Goal: Task Accomplishment & Management: Complete application form

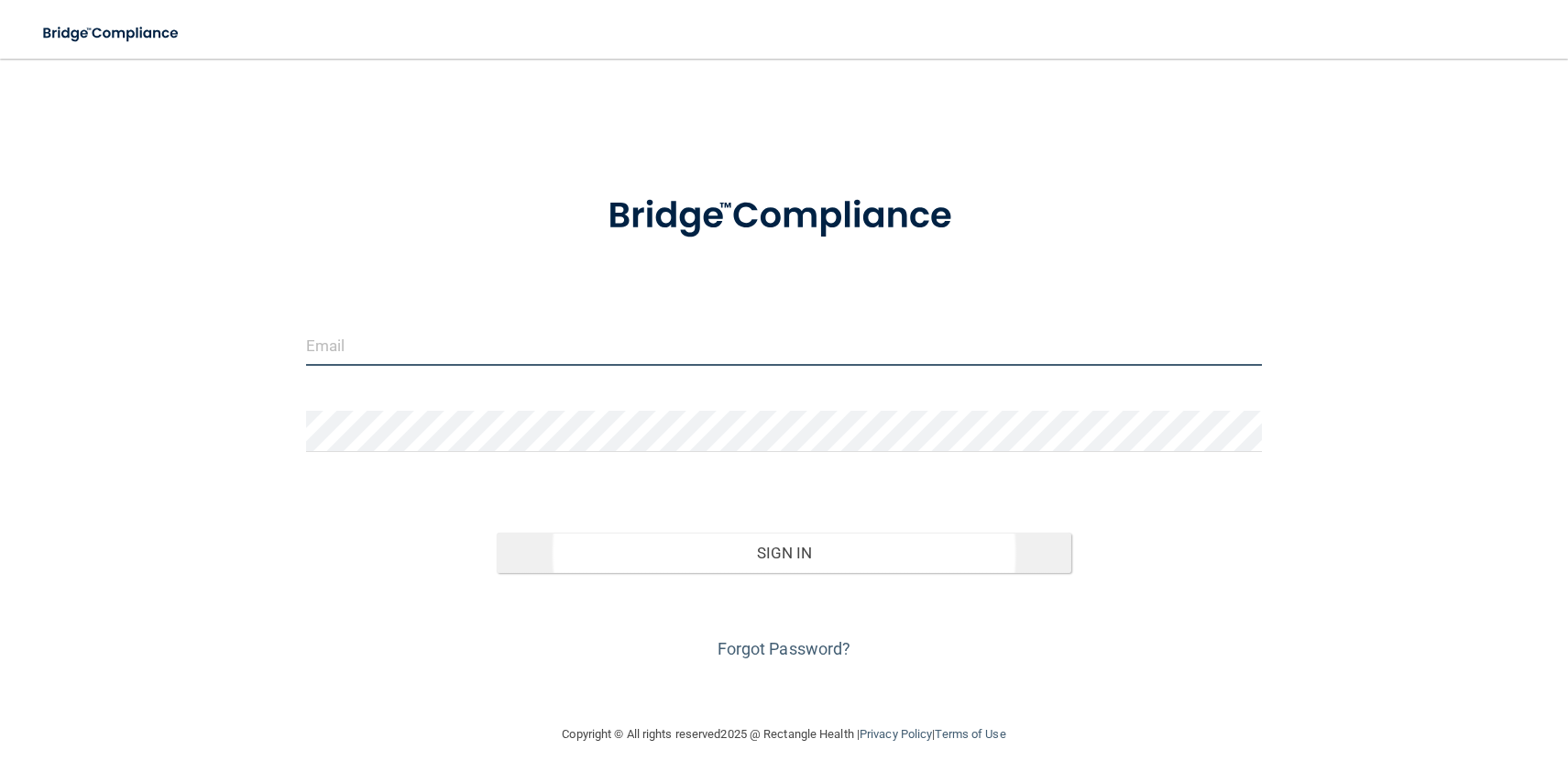
type input "[EMAIL_ADDRESS][DOMAIN_NAME]"
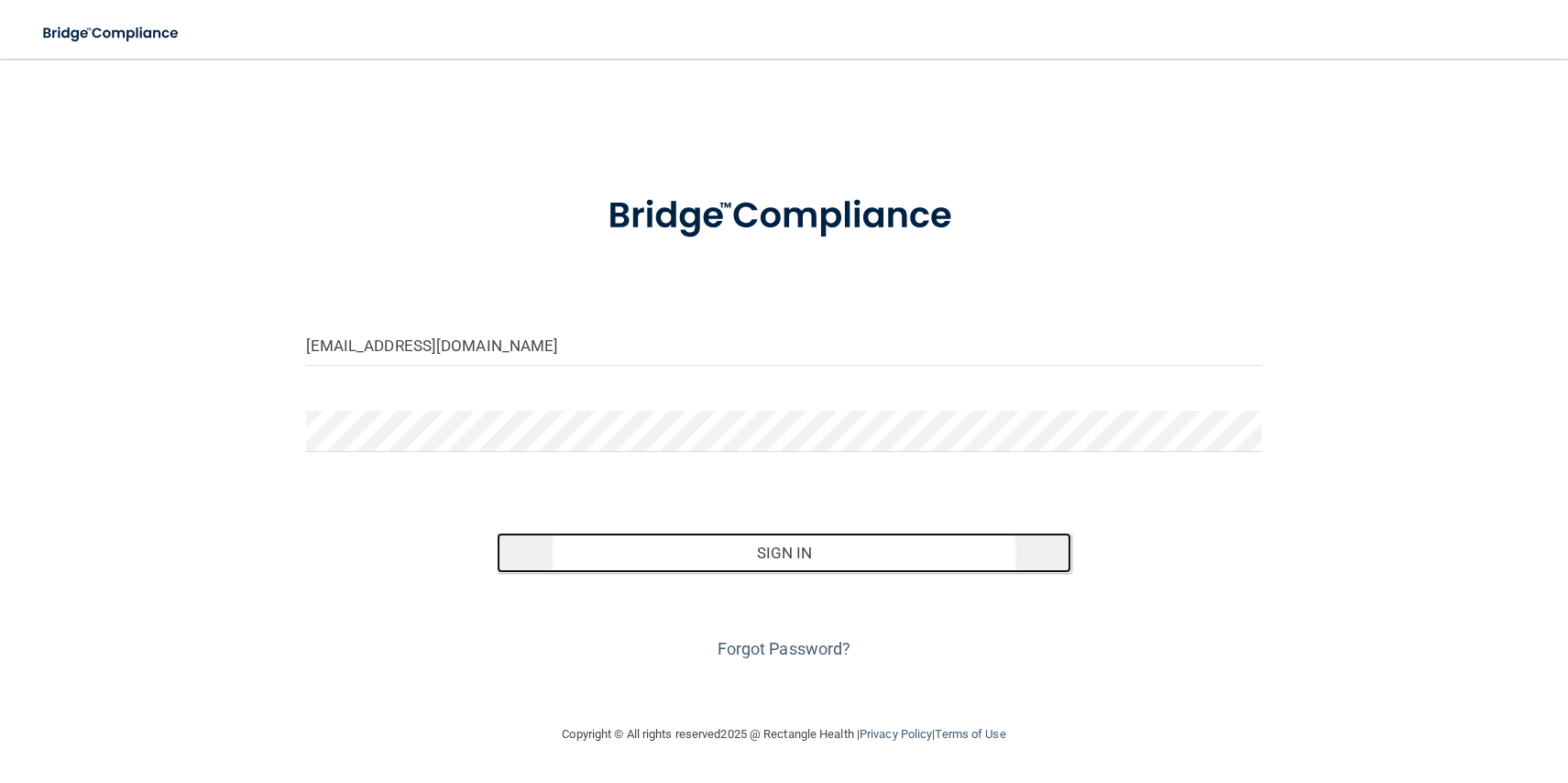
click at [796, 562] on button "Sign In" at bounding box center [784, 553] width 574 height 41
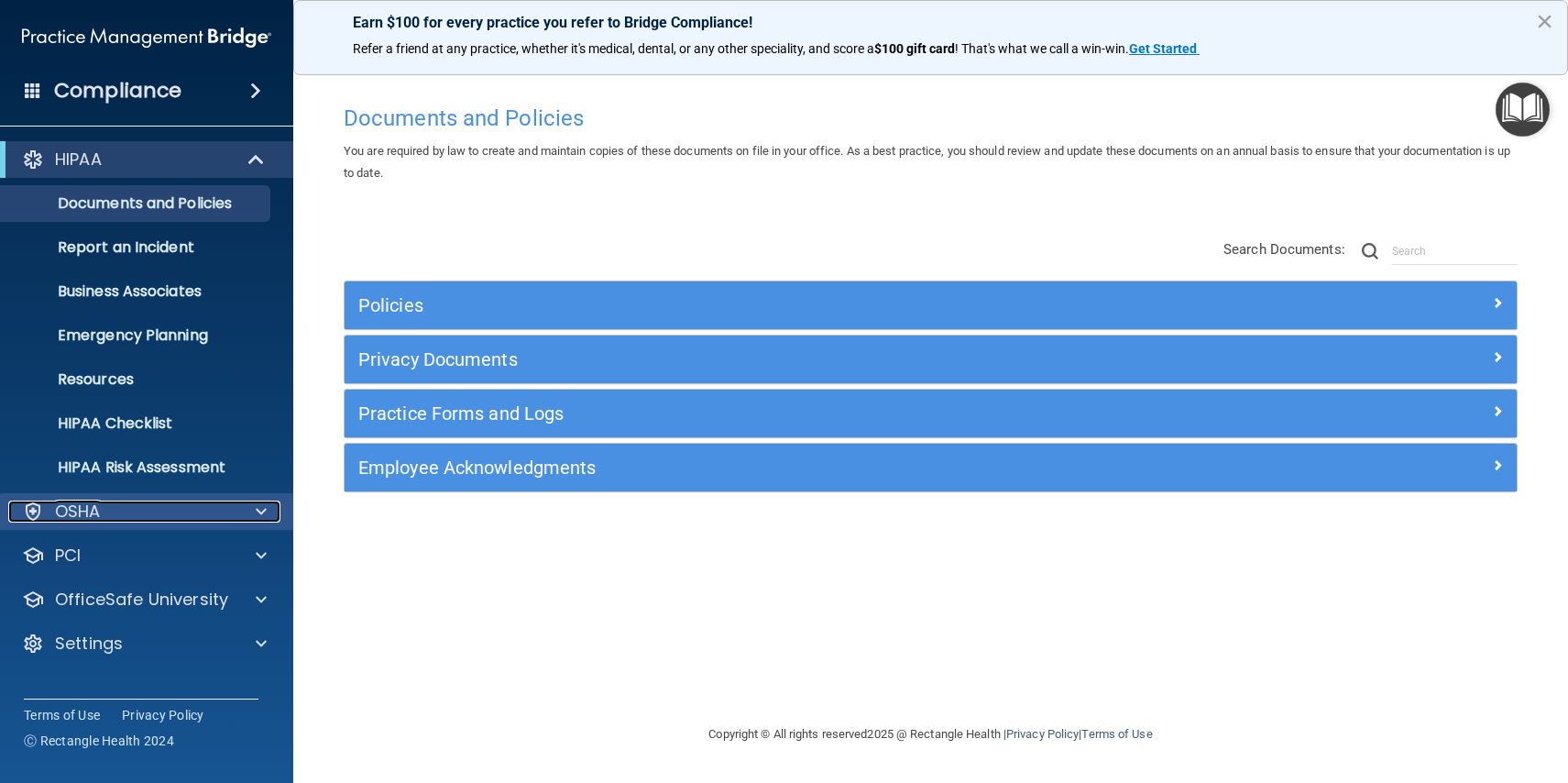
click at [222, 514] on div "OSHA" at bounding box center [122, 512] width 227 height 22
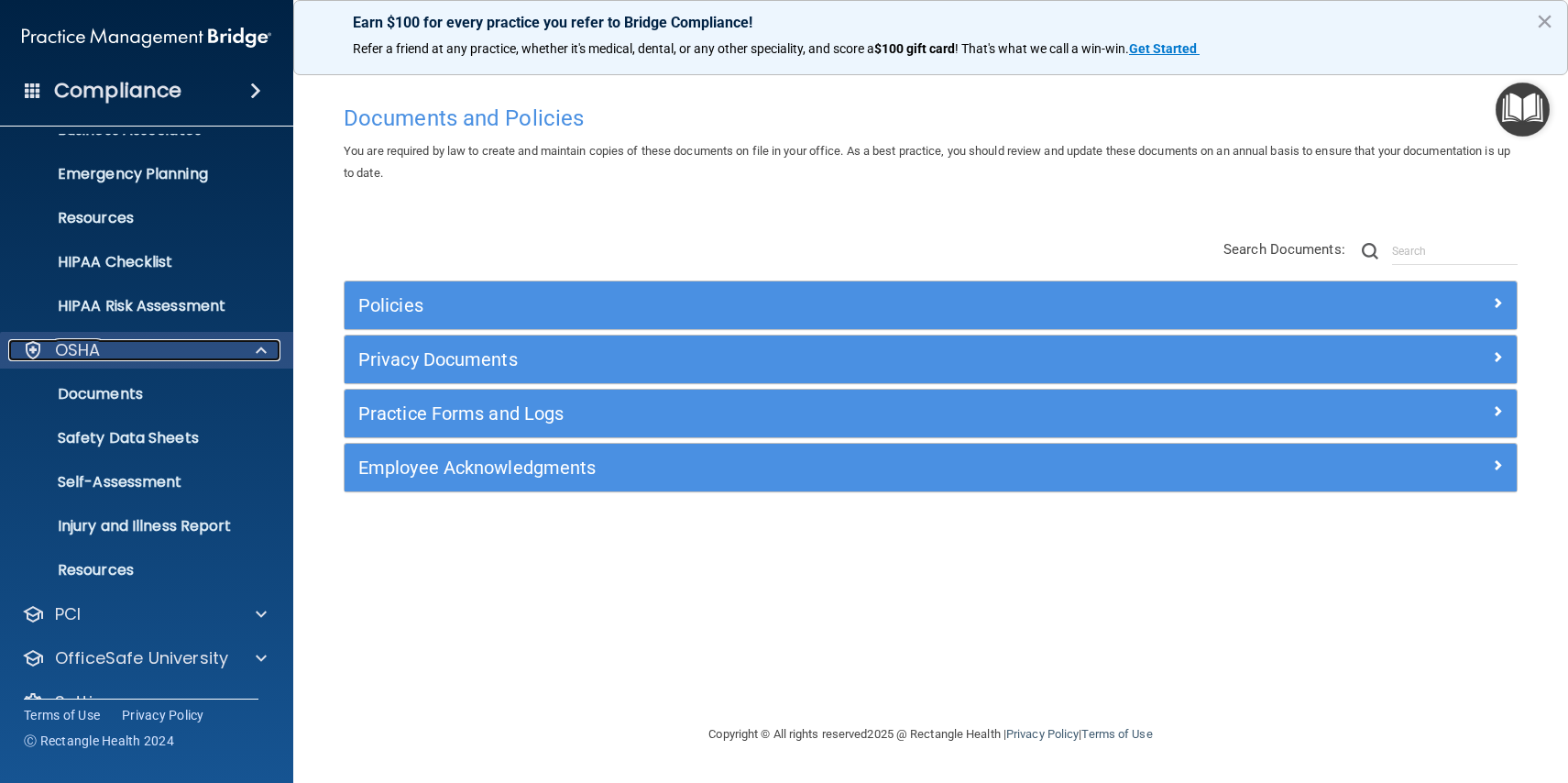
scroll to position [183, 0]
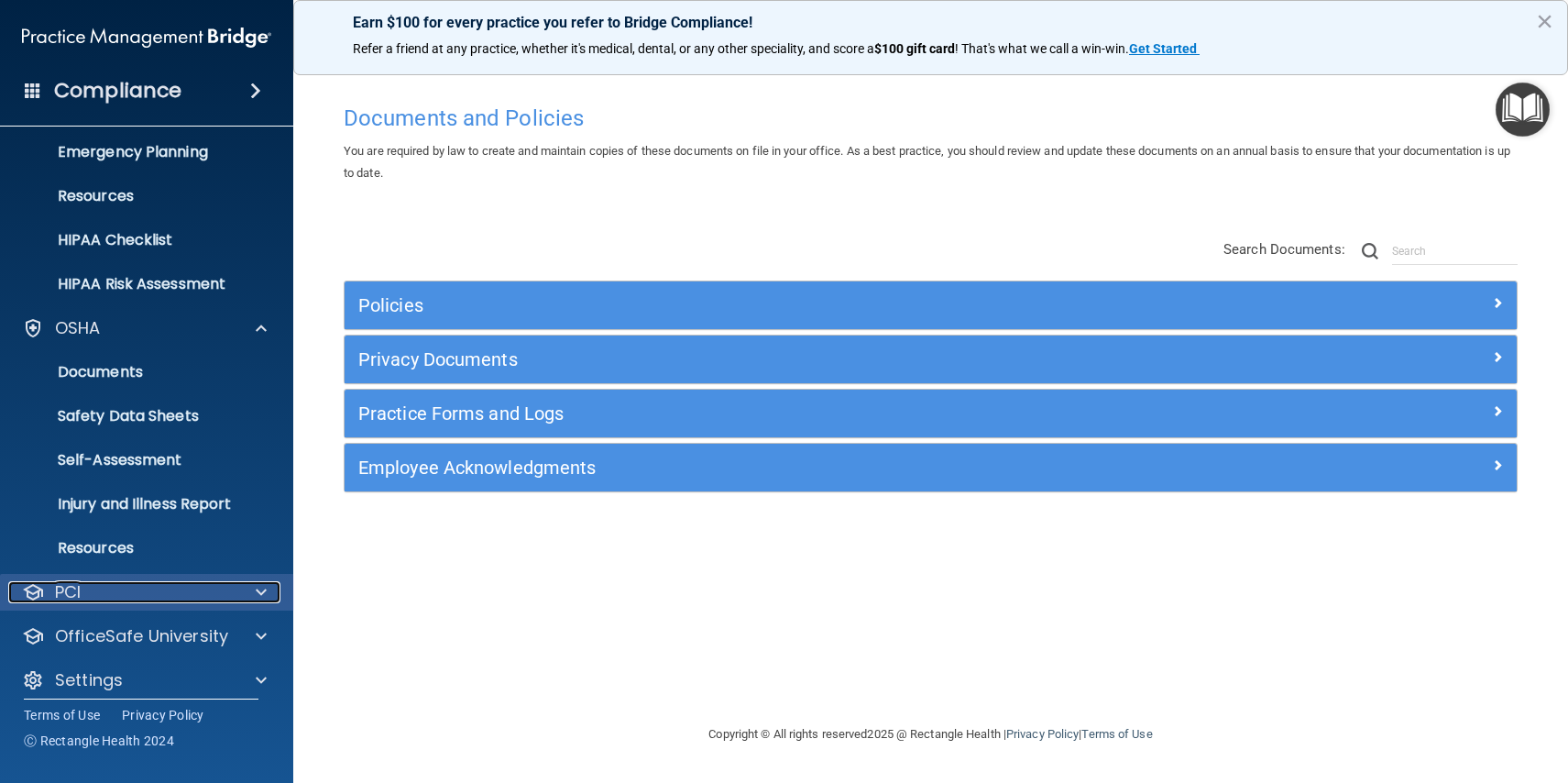
click at [184, 588] on div "PCI" at bounding box center [122, 593] width 227 height 22
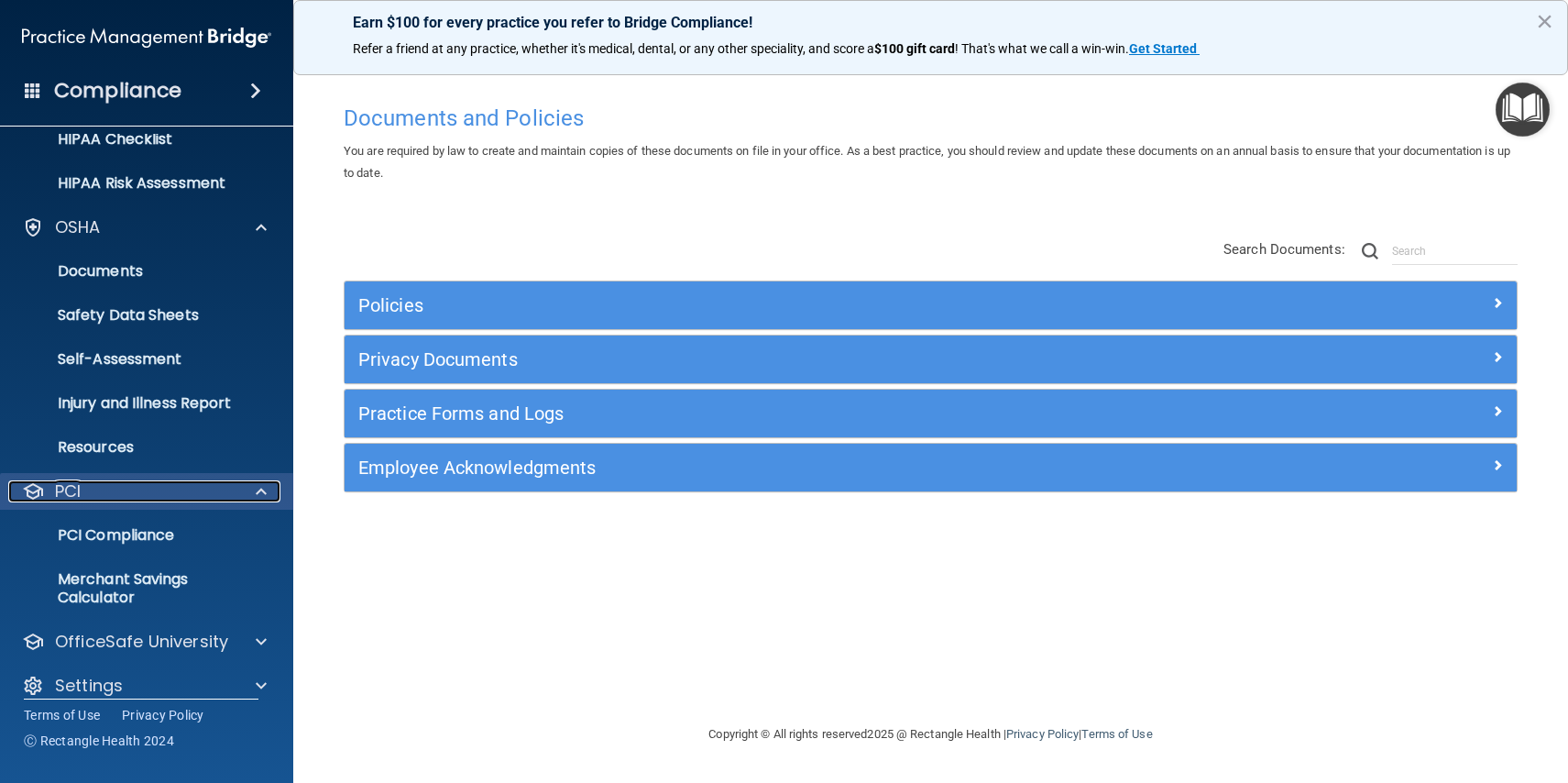
scroll to position [304, 0]
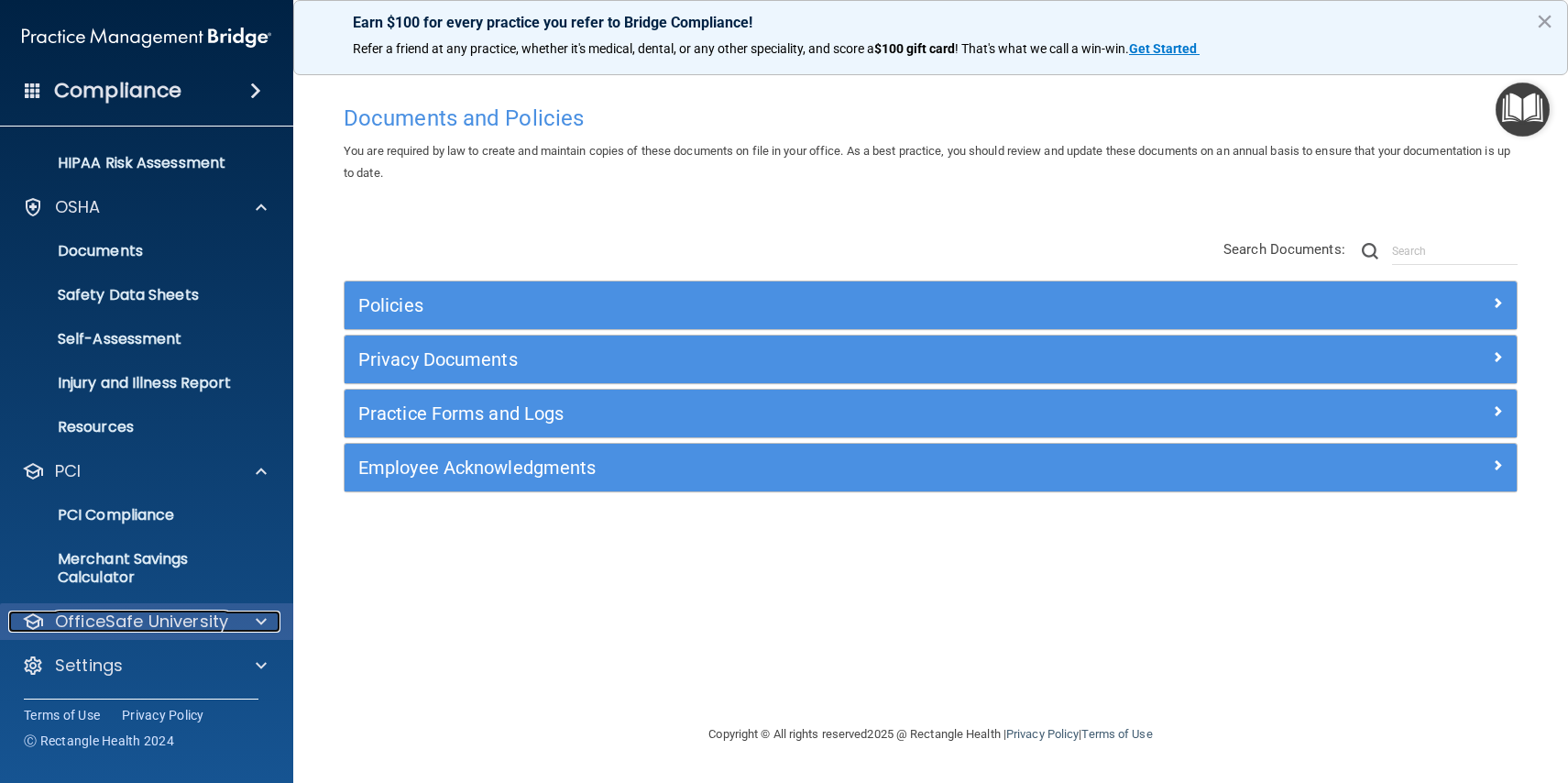
click at [169, 617] on p "OfficeSafe University" at bounding box center [141, 622] width 173 height 22
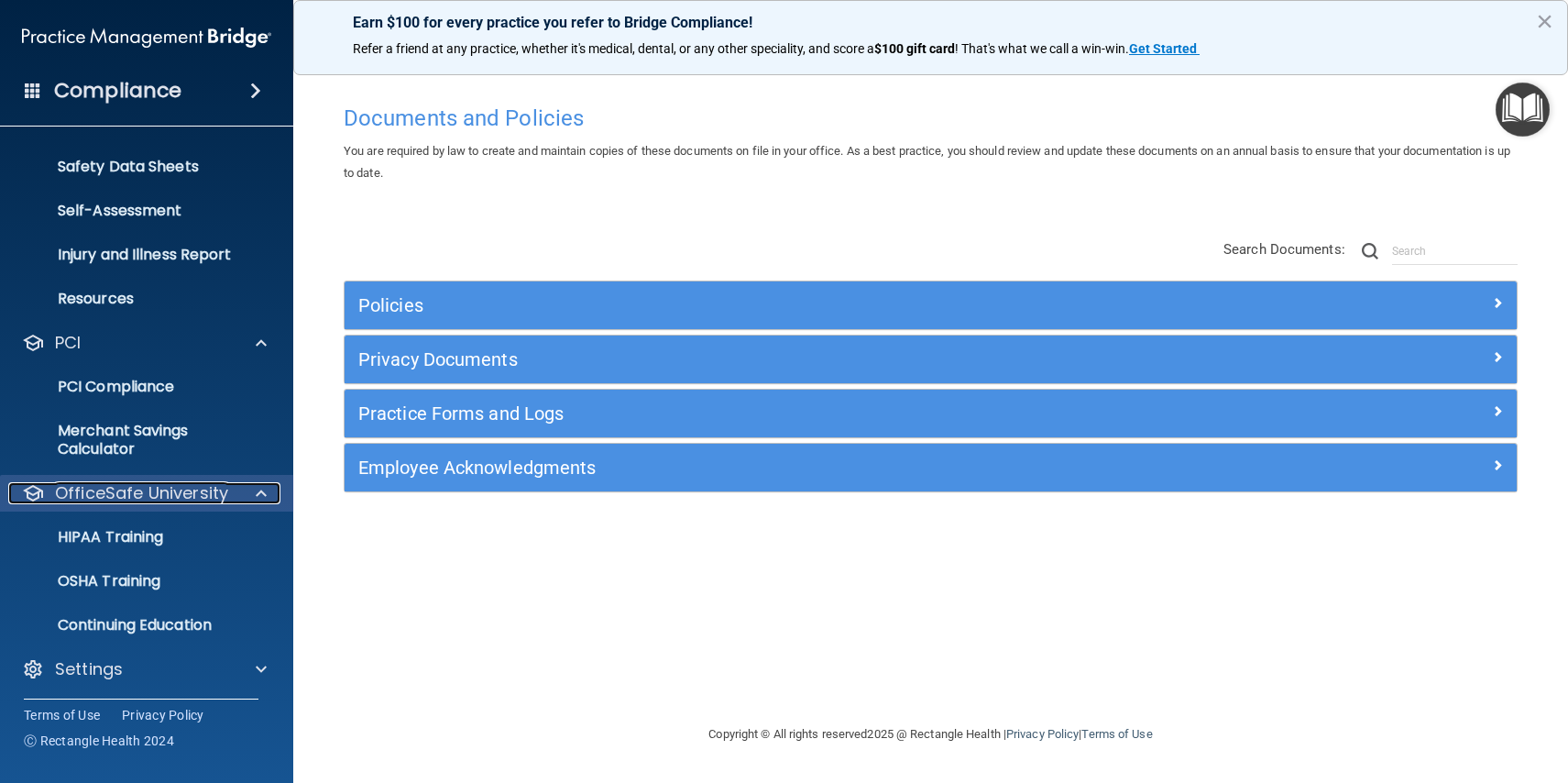
scroll to position [436, 0]
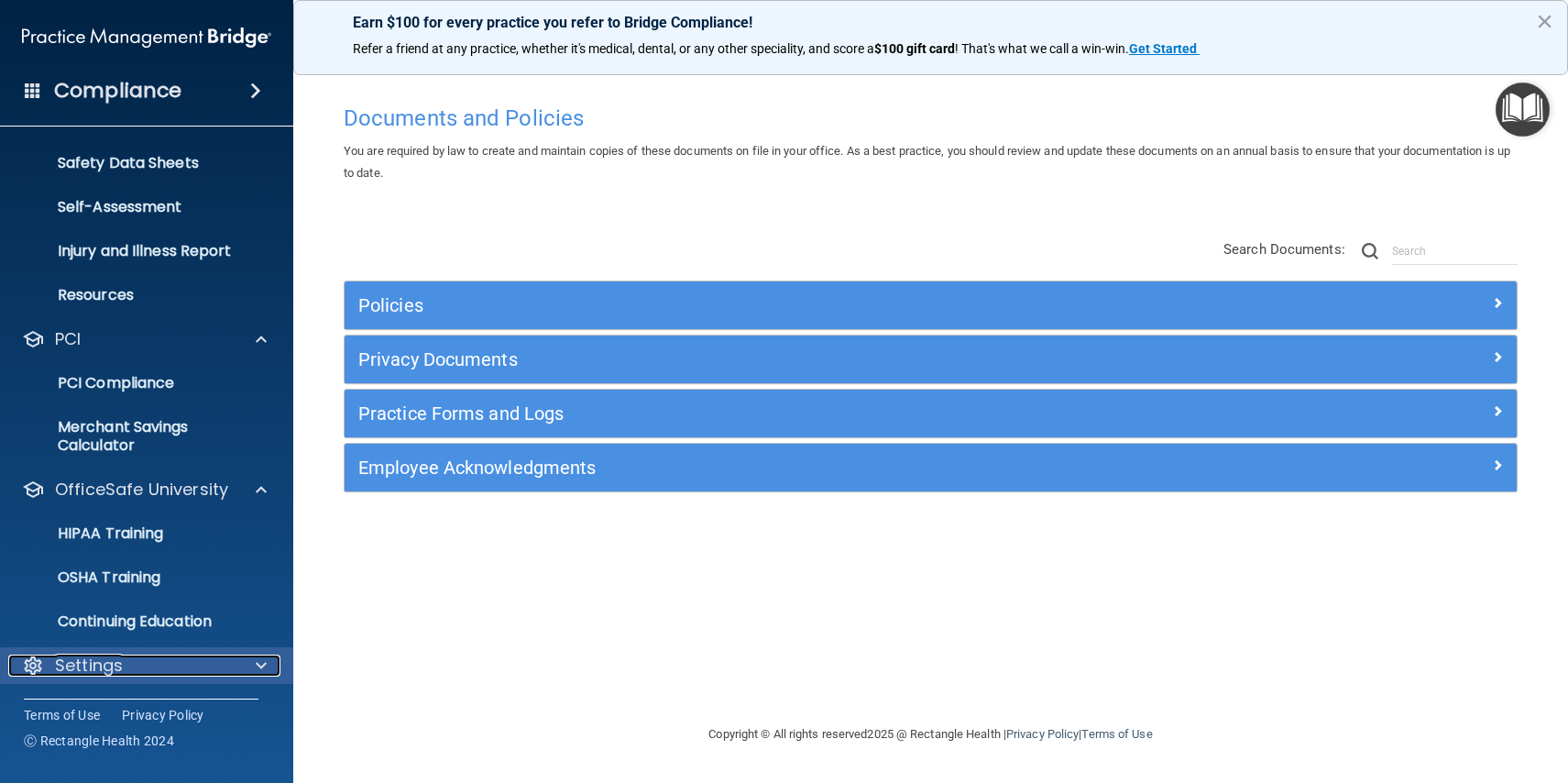
click at [133, 660] on div "Settings" at bounding box center [122, 666] width 227 height 22
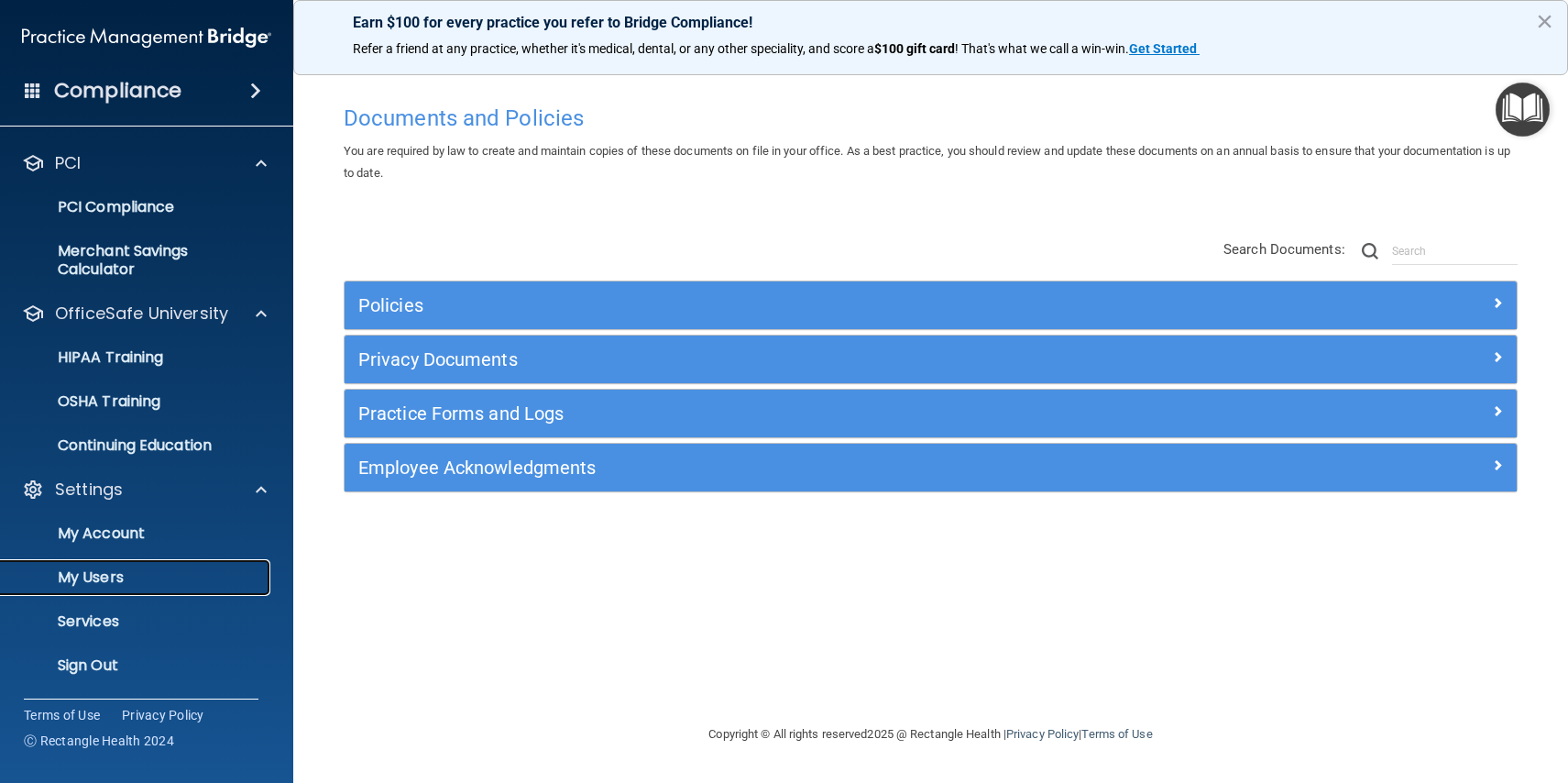
click at [124, 581] on p "My Users" at bounding box center [137, 578] width 250 height 18
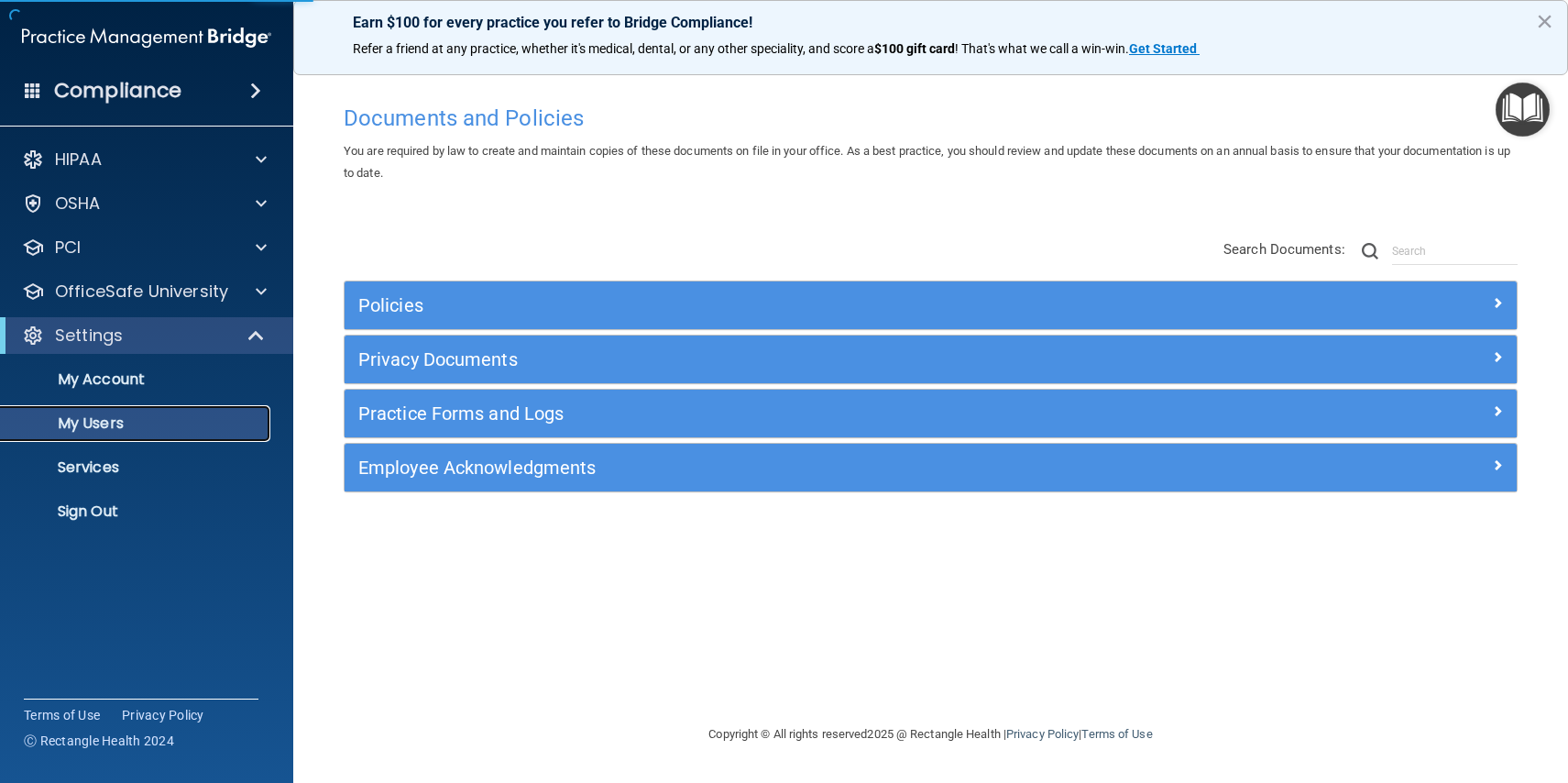
select select "20"
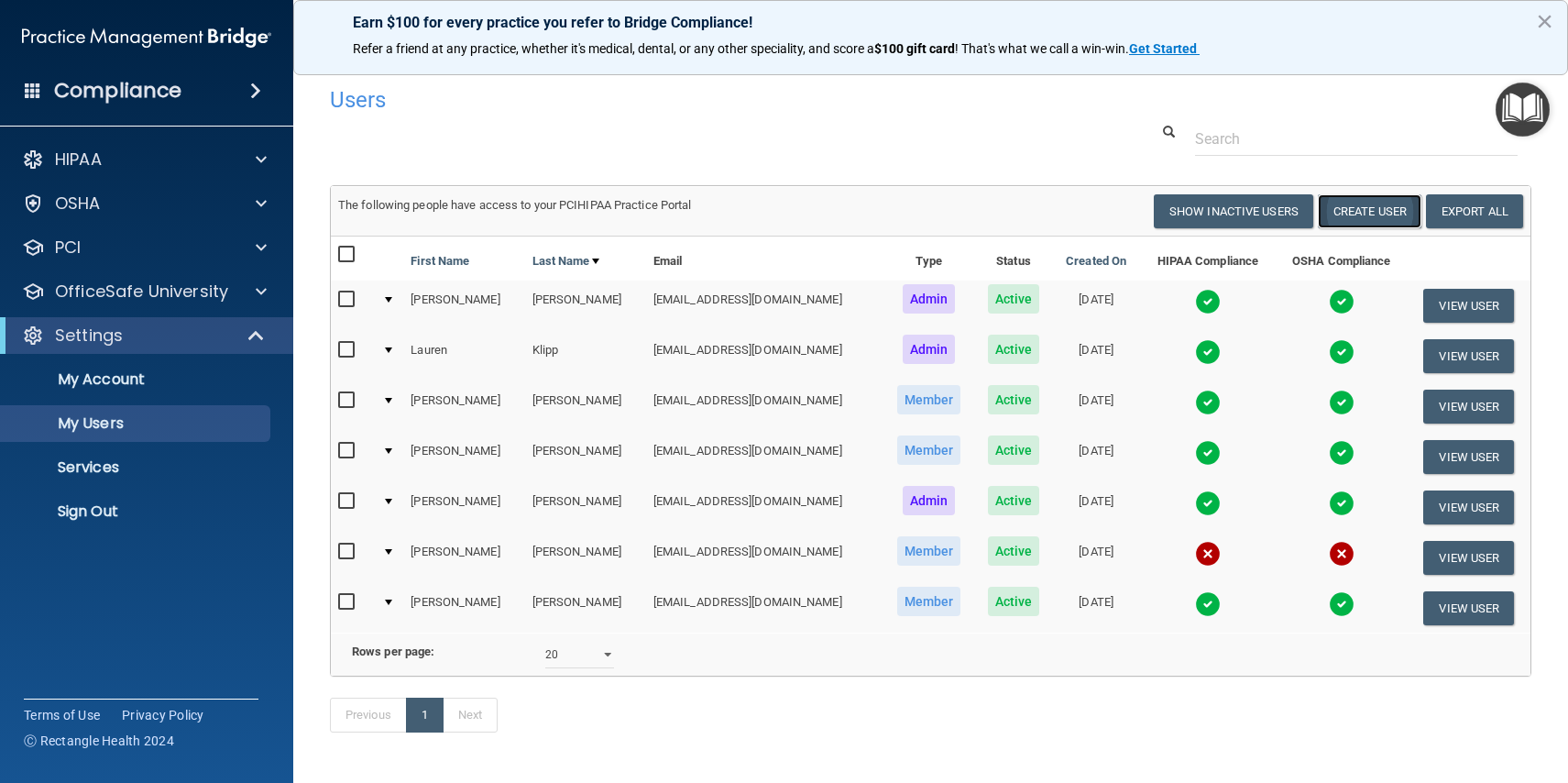
click at [1352, 214] on button "Create User" at bounding box center [1370, 211] width 103 height 34
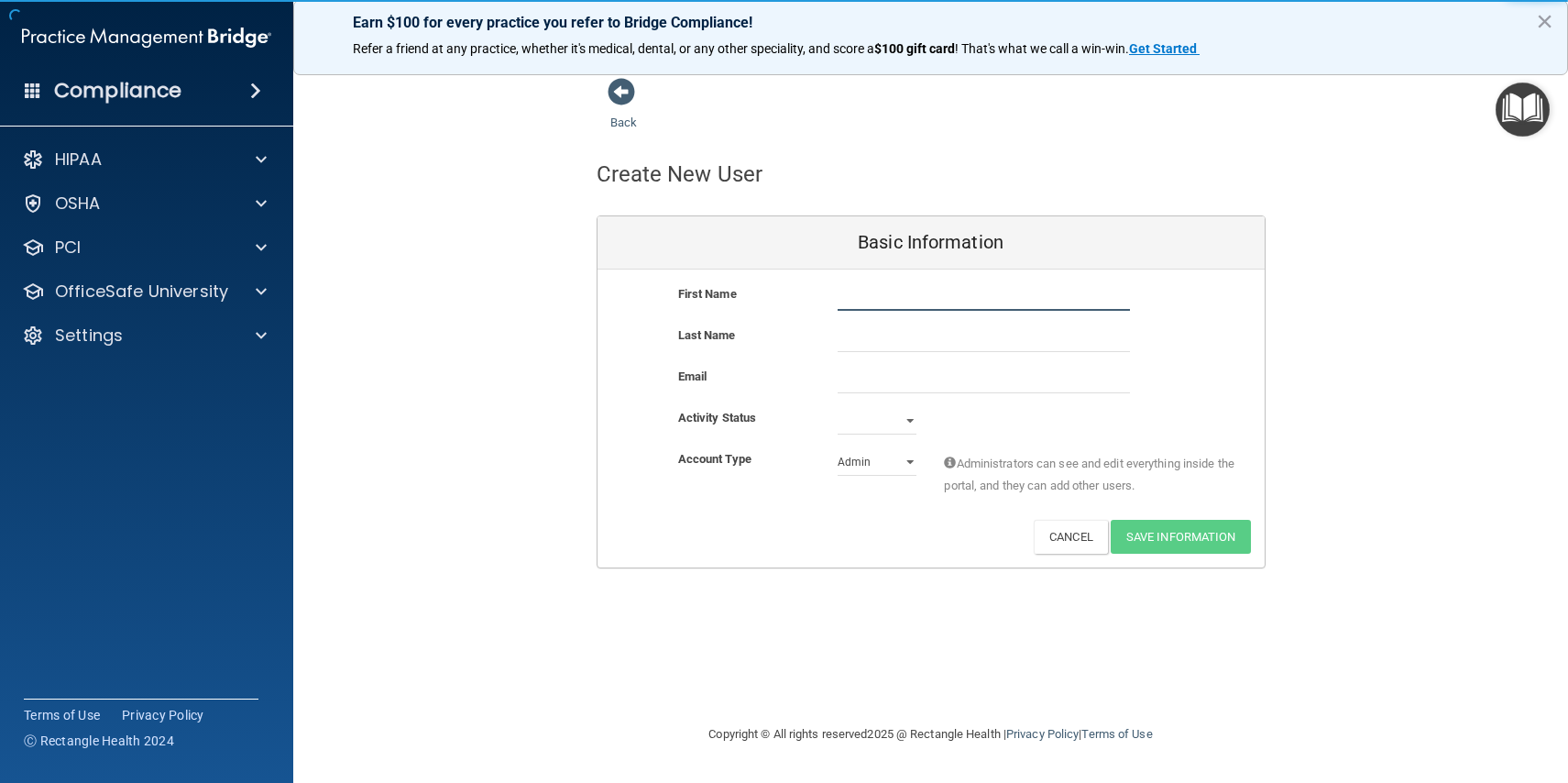
click at [926, 294] on input "text" at bounding box center [984, 298] width 292 height 28
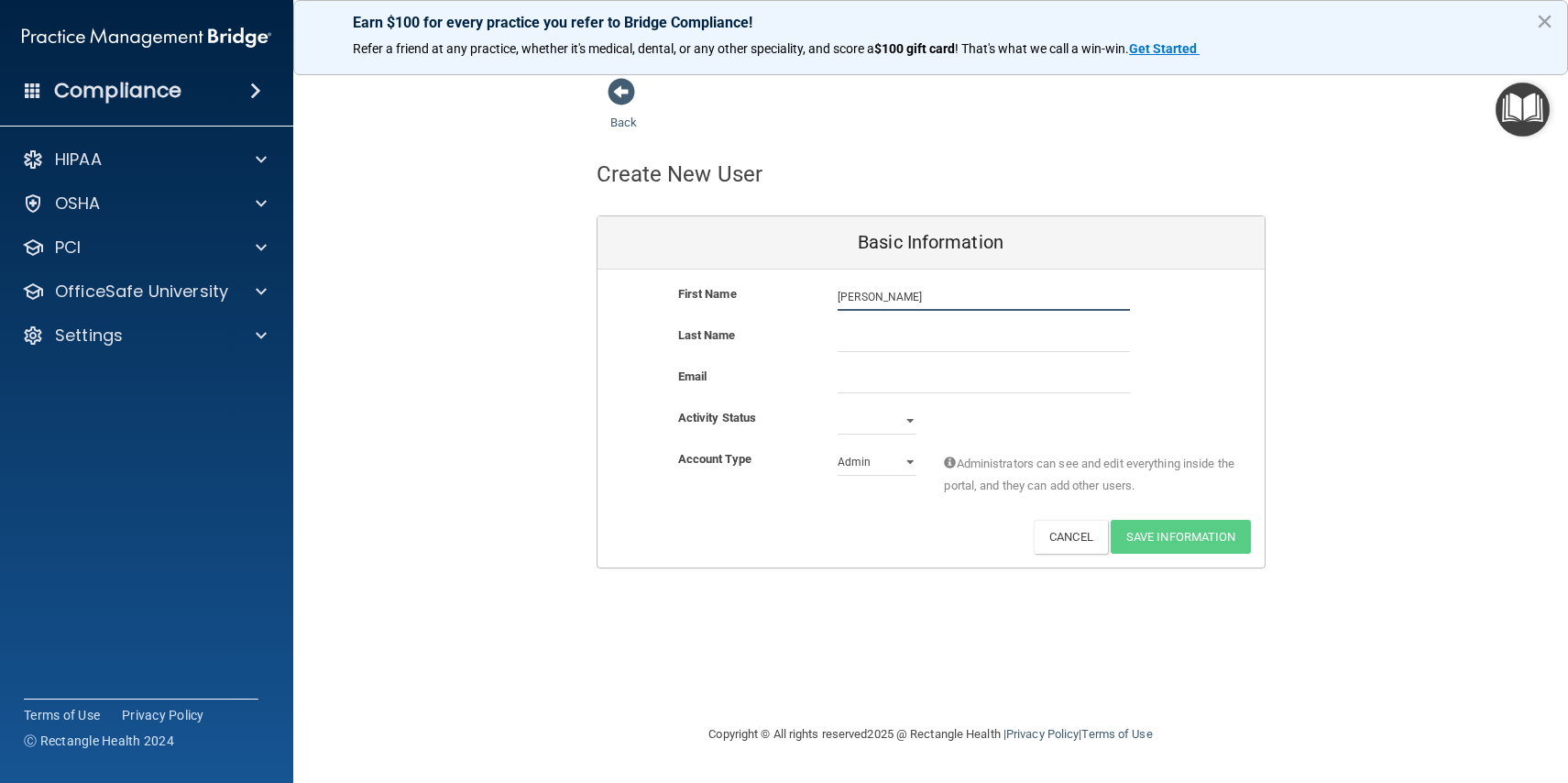
type input "[PERSON_NAME]"
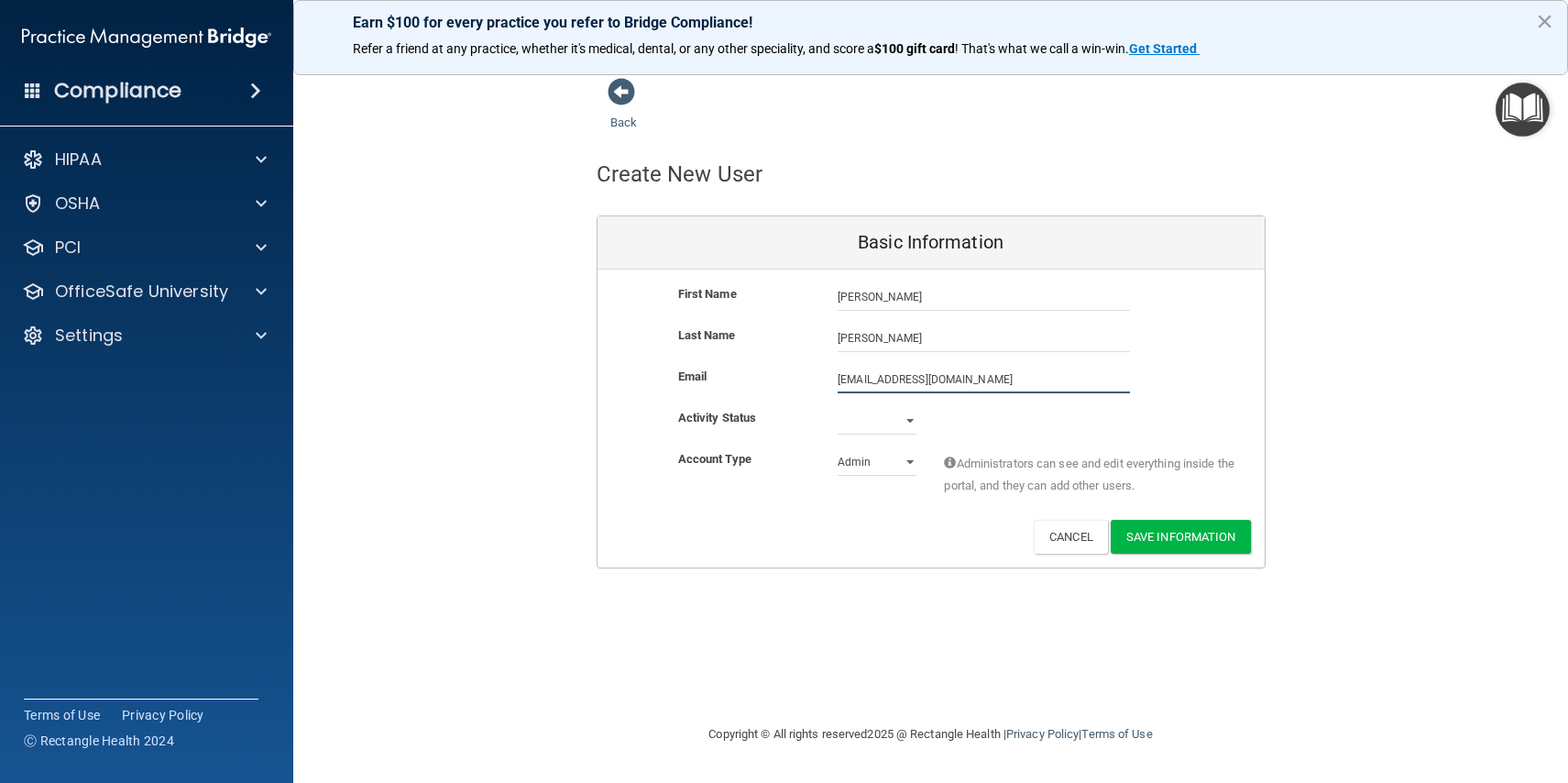
type input "[EMAIL_ADDRESS][DOMAIN_NAME]"
click at [912, 423] on select "Active Inactive" at bounding box center [877, 421] width 79 height 28
select select "active"
click at [838, 407] on select "Active Inactive" at bounding box center [877, 421] width 79 height 28
click at [909, 459] on select "Admin Member" at bounding box center [877, 462] width 79 height 28
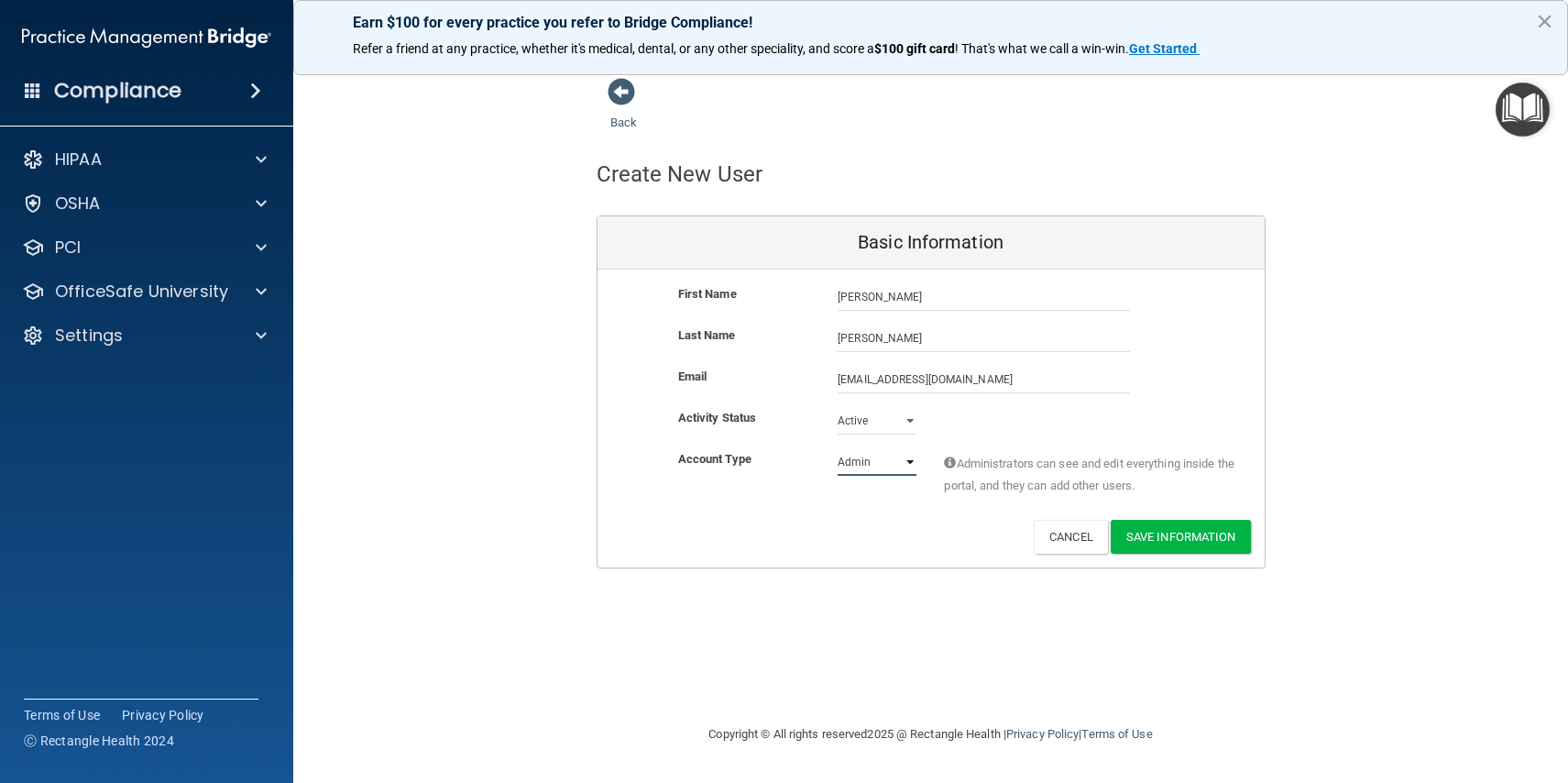
select select "practice_member"
click at [838, 448] on select "Admin Member" at bounding box center [877, 462] width 79 height 28
click at [1155, 540] on button "Save Information" at bounding box center [1181, 536] width 140 height 34
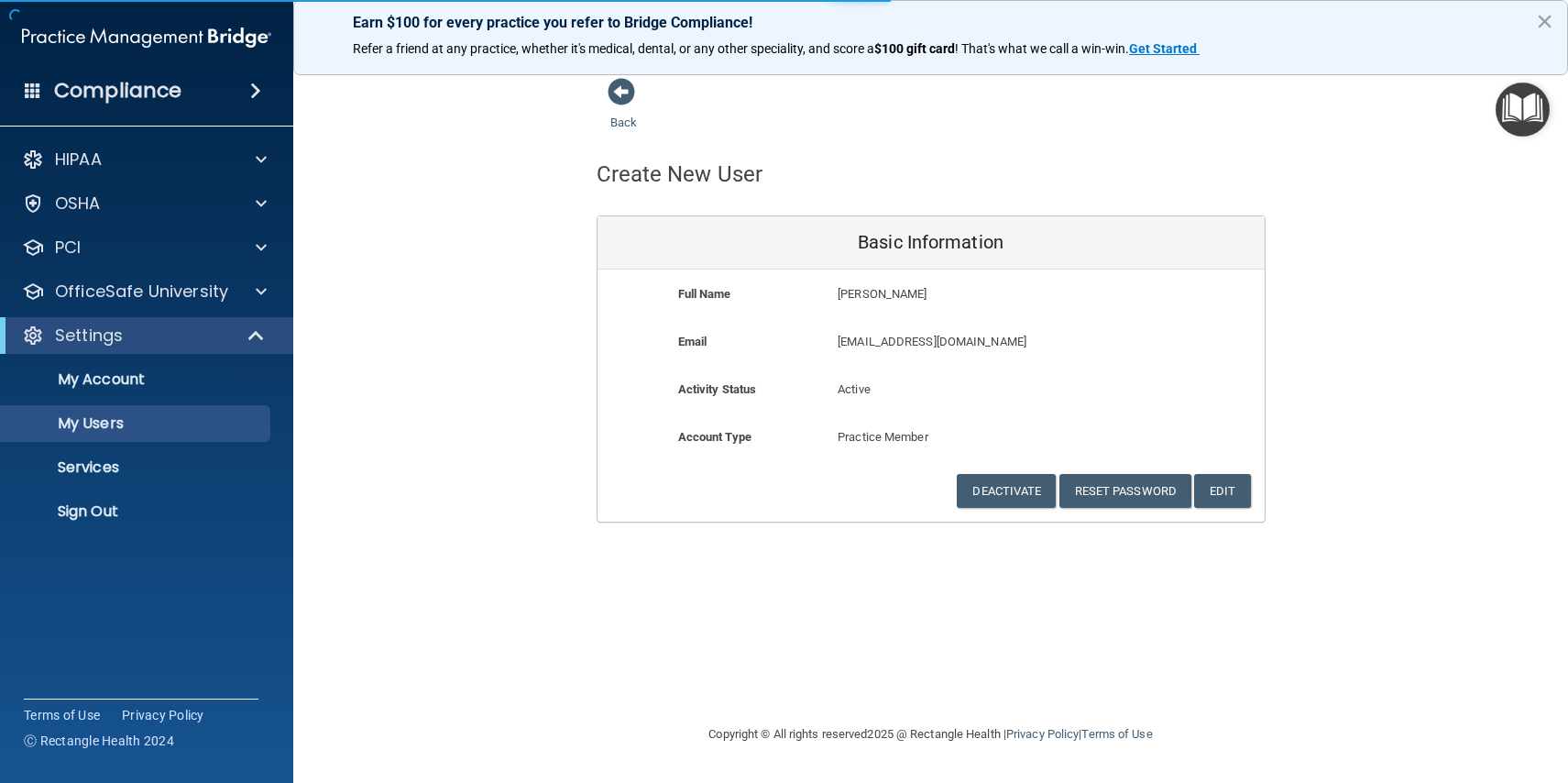
select select "20"
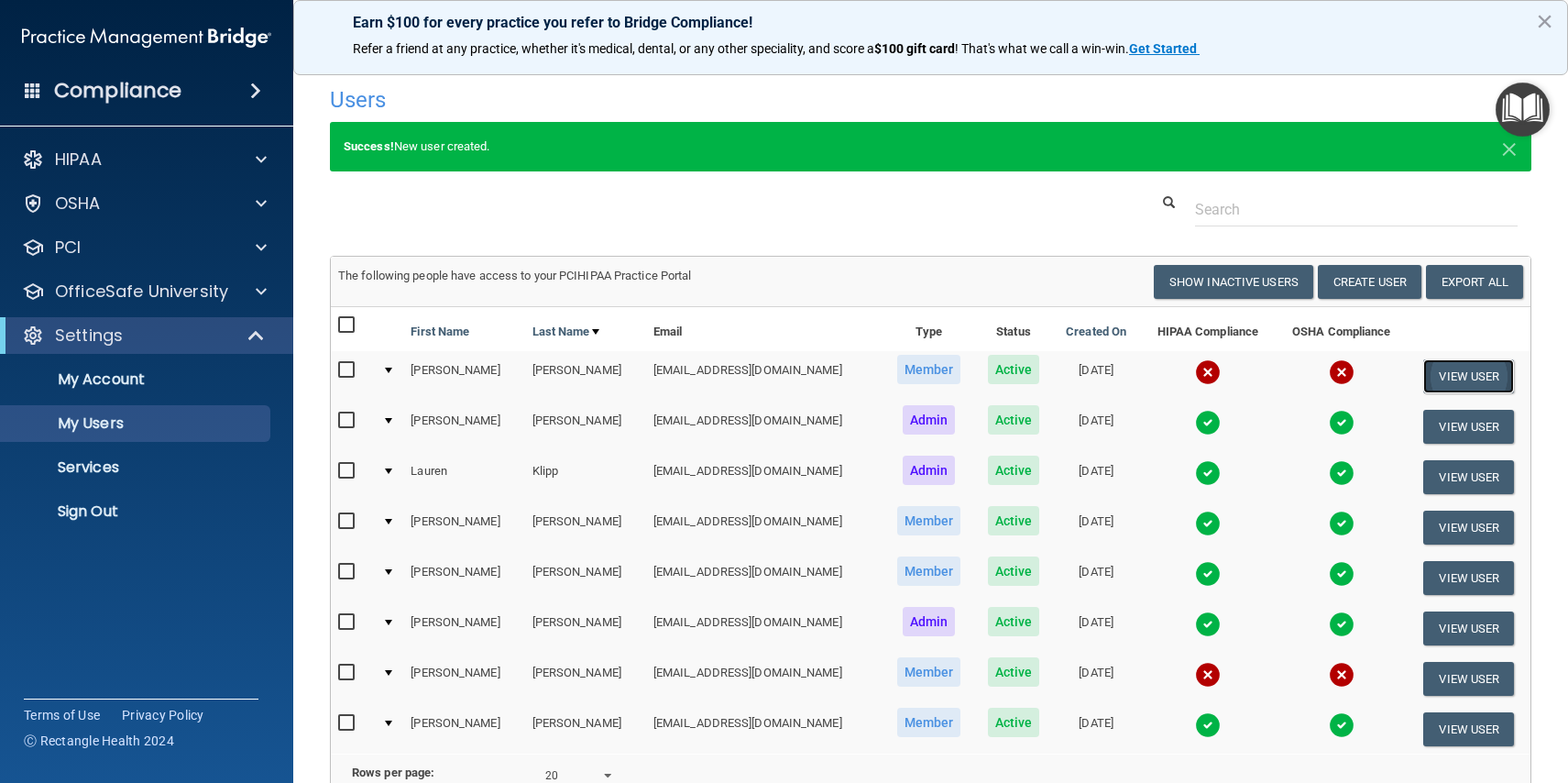
click at [1453, 376] on button "View User" at bounding box center [1469, 376] width 91 height 34
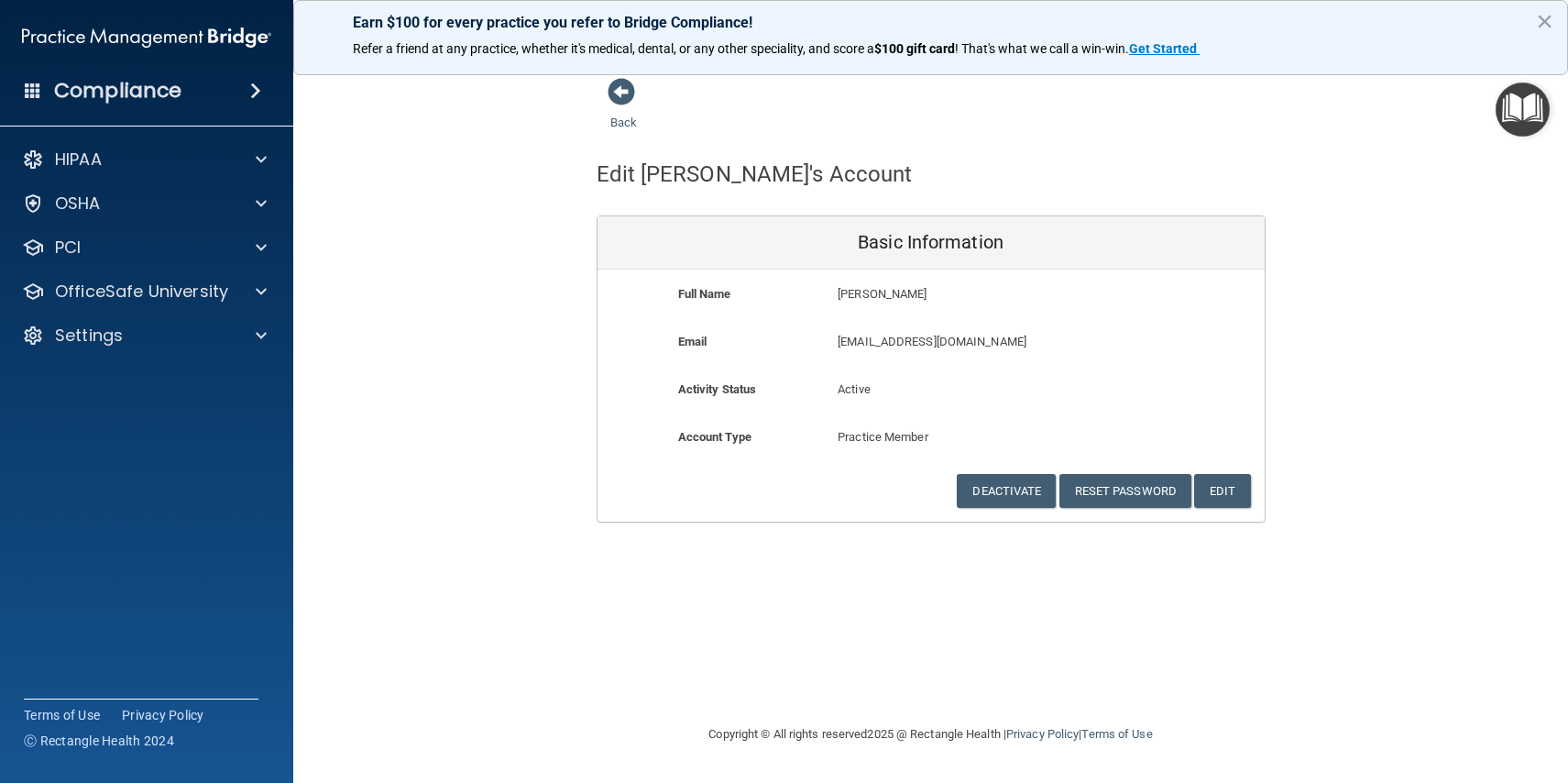
click at [509, 358] on div "Back Edit [PERSON_NAME]'s Account Basic Information Full Name [PERSON_NAME] [PE…" at bounding box center [930, 300] width 1202 height 446
click at [1520, 97] on img "Open Resource Center" at bounding box center [1523, 109] width 55 height 55
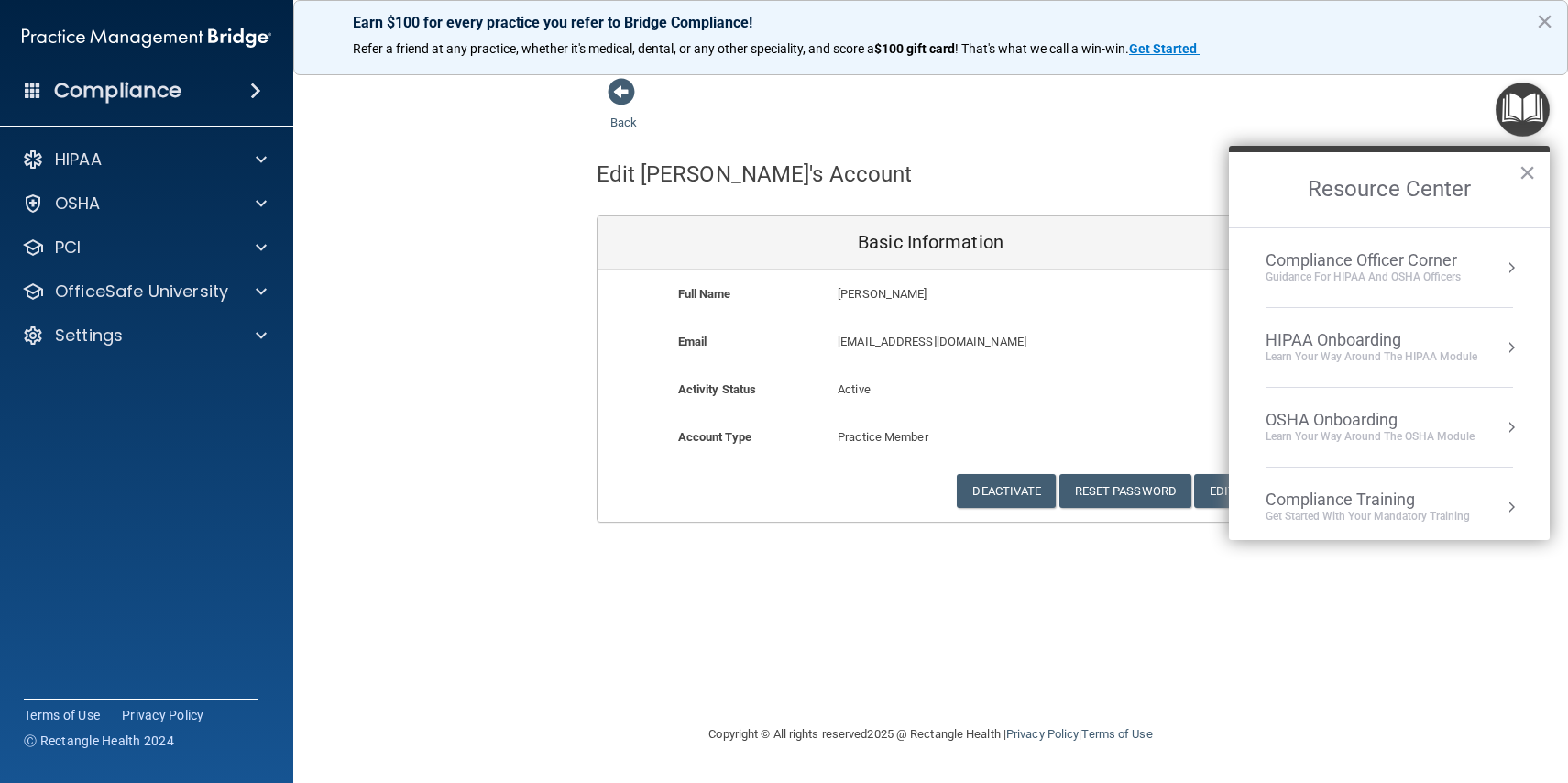
click at [429, 263] on div "Back Edit [PERSON_NAME]'s Account Basic Information Full Name [PERSON_NAME] [PE…" at bounding box center [930, 300] width 1202 height 446
click at [1189, 557] on div "Back Edit [PERSON_NAME]'s Account Basic Information Full Name [PERSON_NAME] [PE…" at bounding box center [930, 391] width 1202 height 629
click at [1525, 173] on button "×" at bounding box center [1527, 173] width 18 height 30
